Goal: Task Accomplishment & Management: Manage account settings

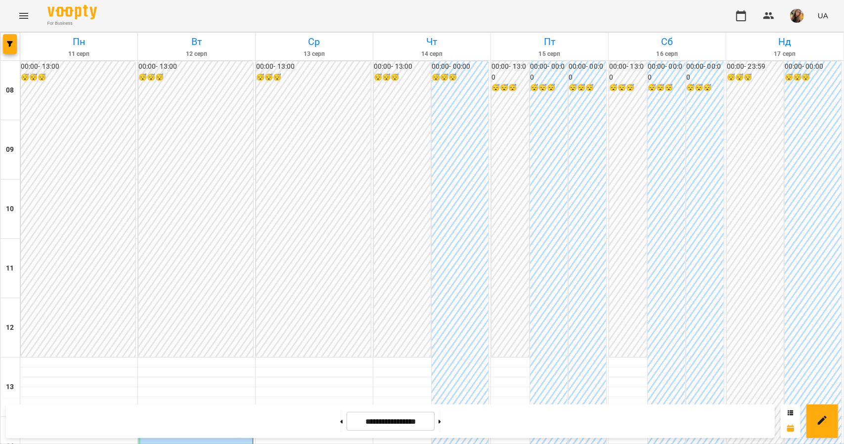
scroll to position [346, 0]
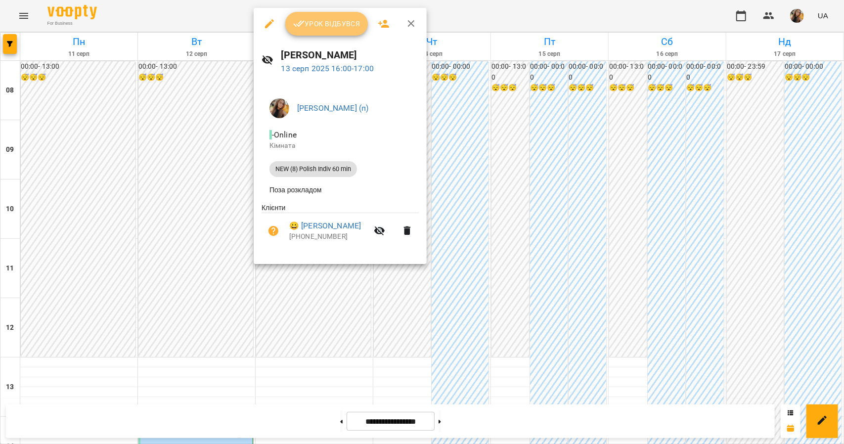
click at [329, 28] on span "Урок відбувся" at bounding box center [326, 24] width 67 height 12
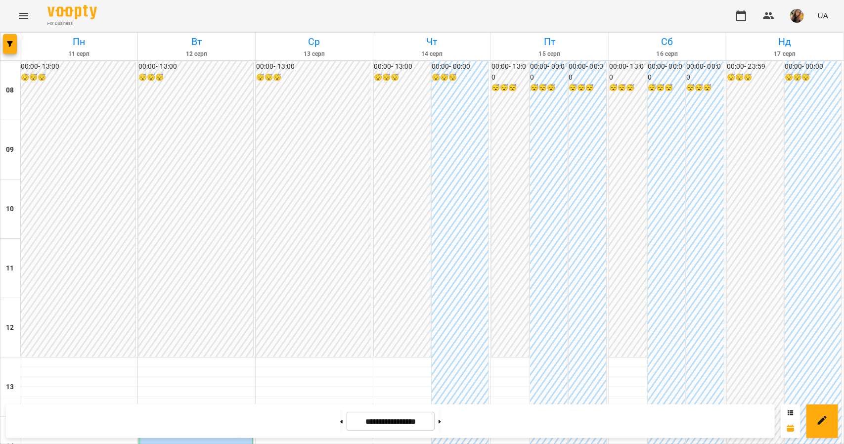
scroll to position [303, 0]
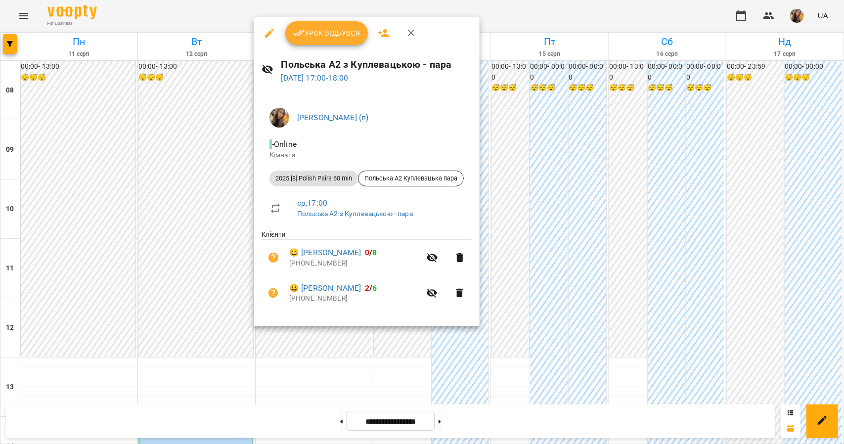
click at [334, 33] on span "Урок відбувся" at bounding box center [326, 33] width 67 height 12
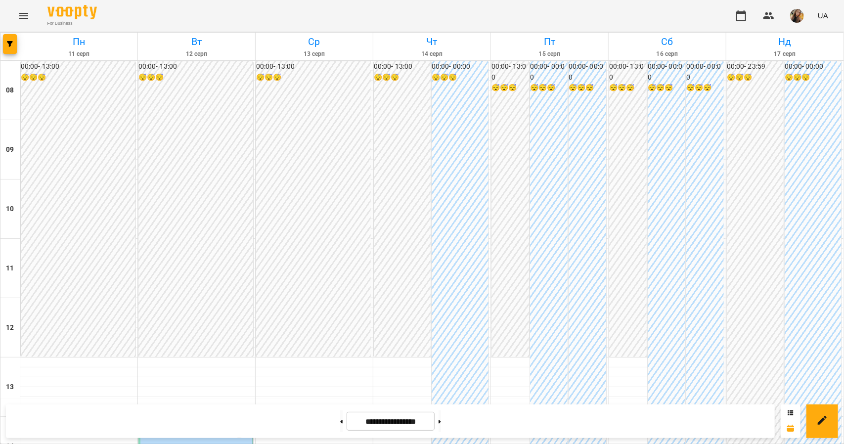
scroll to position [551, 0]
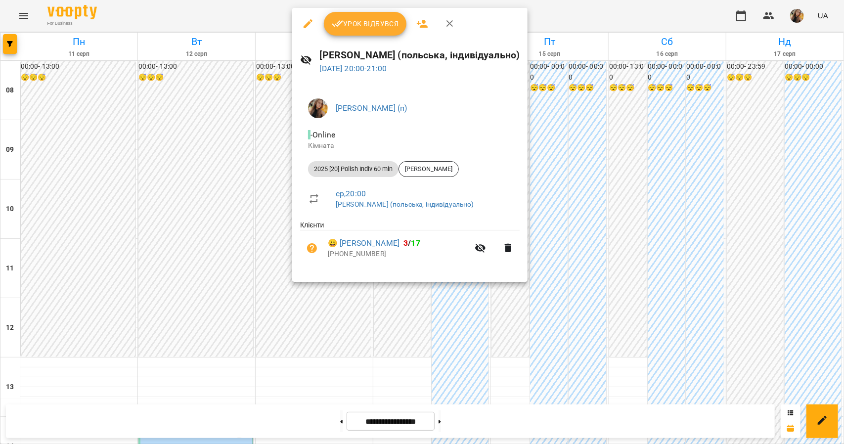
click at [350, 24] on span "Урок відбувся" at bounding box center [365, 24] width 67 height 12
